Goal: Transaction & Acquisition: Purchase product/service

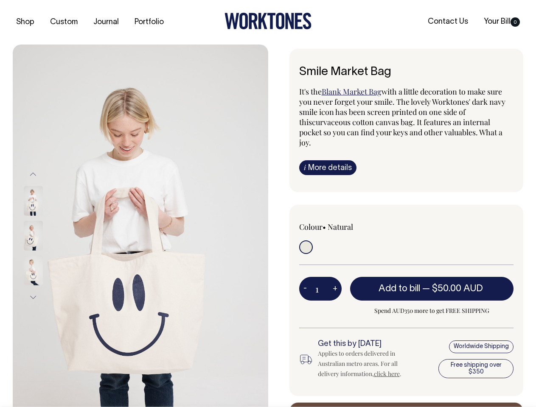
click at [140, 226] on img at bounding box center [140, 236] width 255 height 383
click at [45, 235] on div at bounding box center [44, 235] width 42 height 35
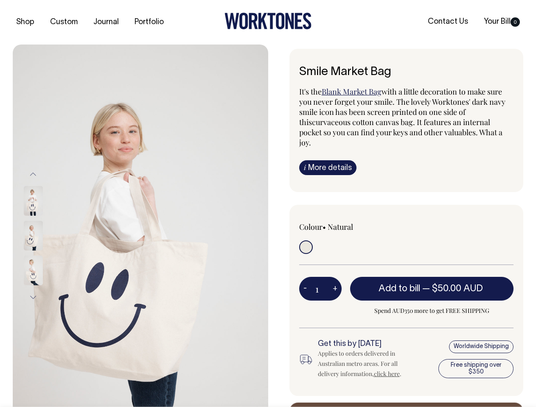
click at [33, 174] on button "Previous" at bounding box center [33, 174] width 13 height 19
click at [45, 253] on div at bounding box center [44, 270] width 42 height 35
click at [33, 297] on button "Next" at bounding box center [33, 297] width 13 height 19
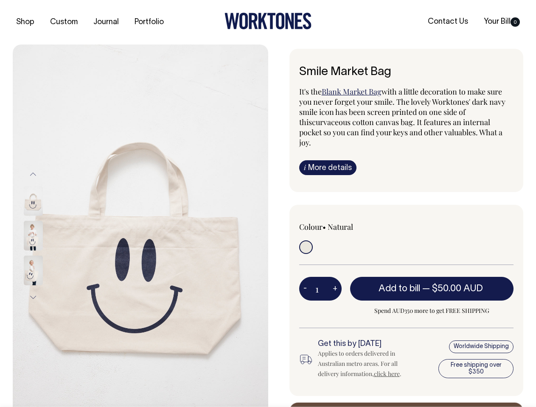
click at [305, 280] on button "-" at bounding box center [305, 288] width 12 height 17
click at [335, 280] on button "+" at bounding box center [334, 288] width 13 height 17
type input "2"
click at [432, 285] on span "— $50.00 AUD" at bounding box center [453, 289] width 63 height 8
